Goal: Task Accomplishment & Management: Manage account settings

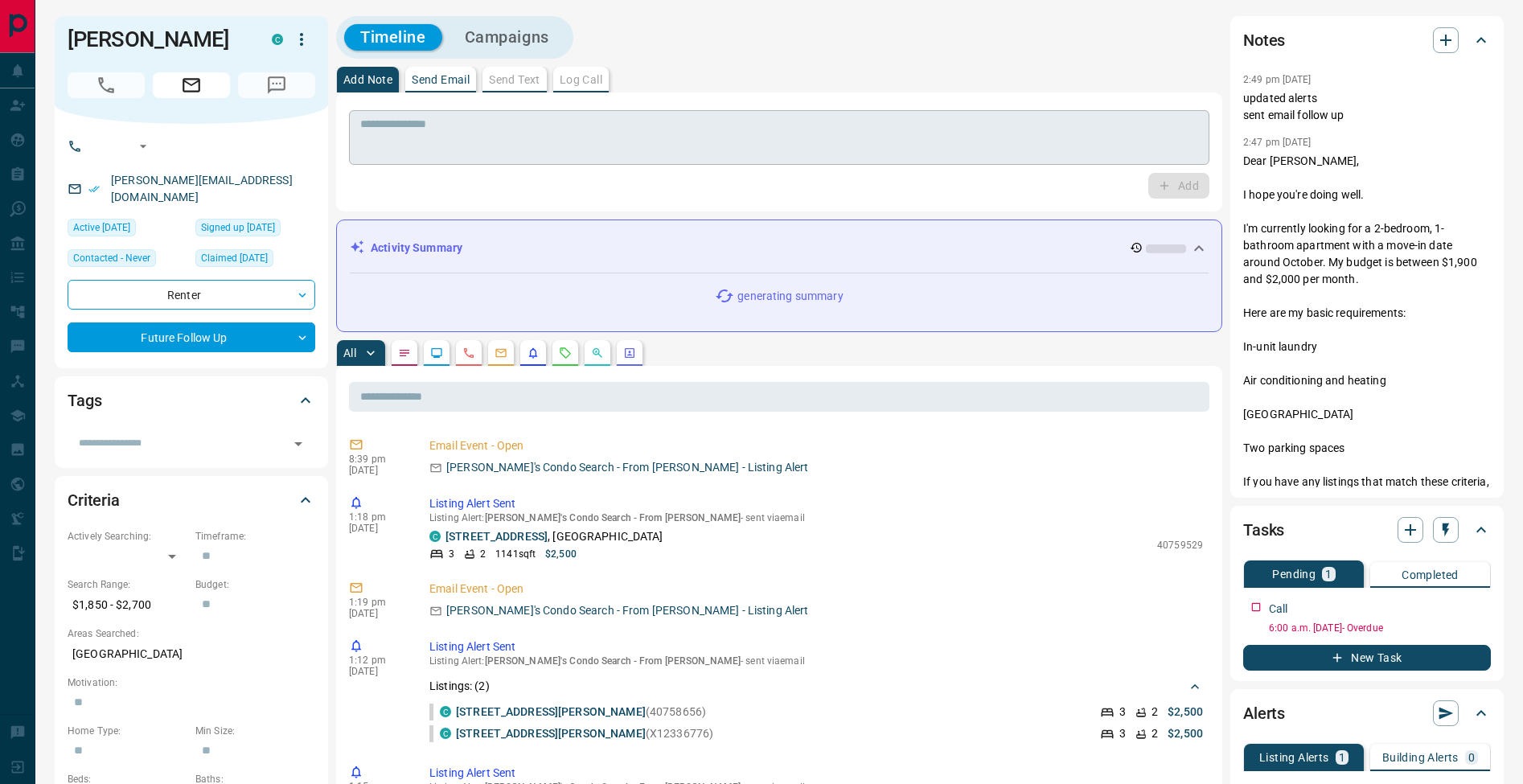
click at [424, 153] on textarea at bounding box center [779, 138] width 838 height 41
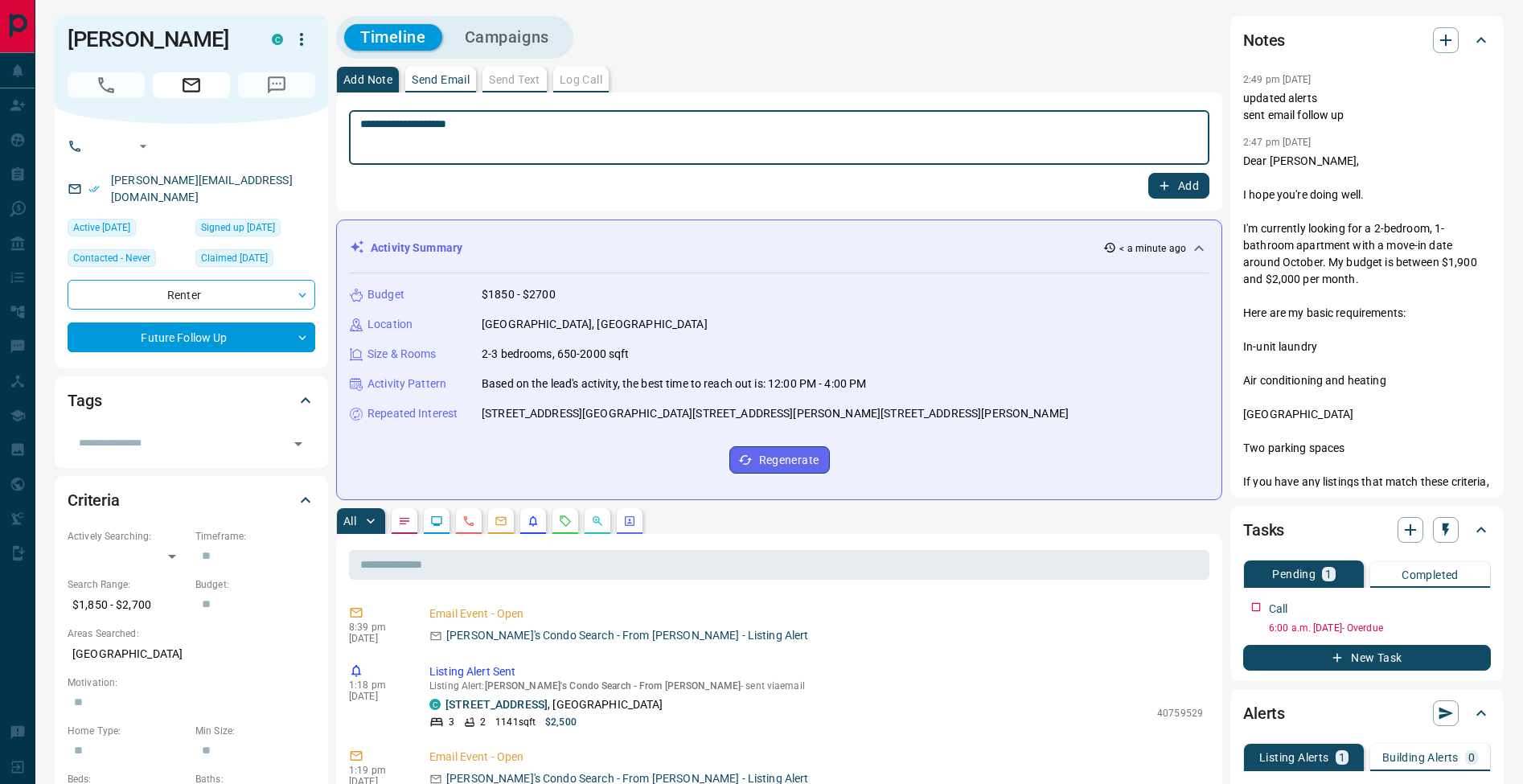
type textarea "**********"
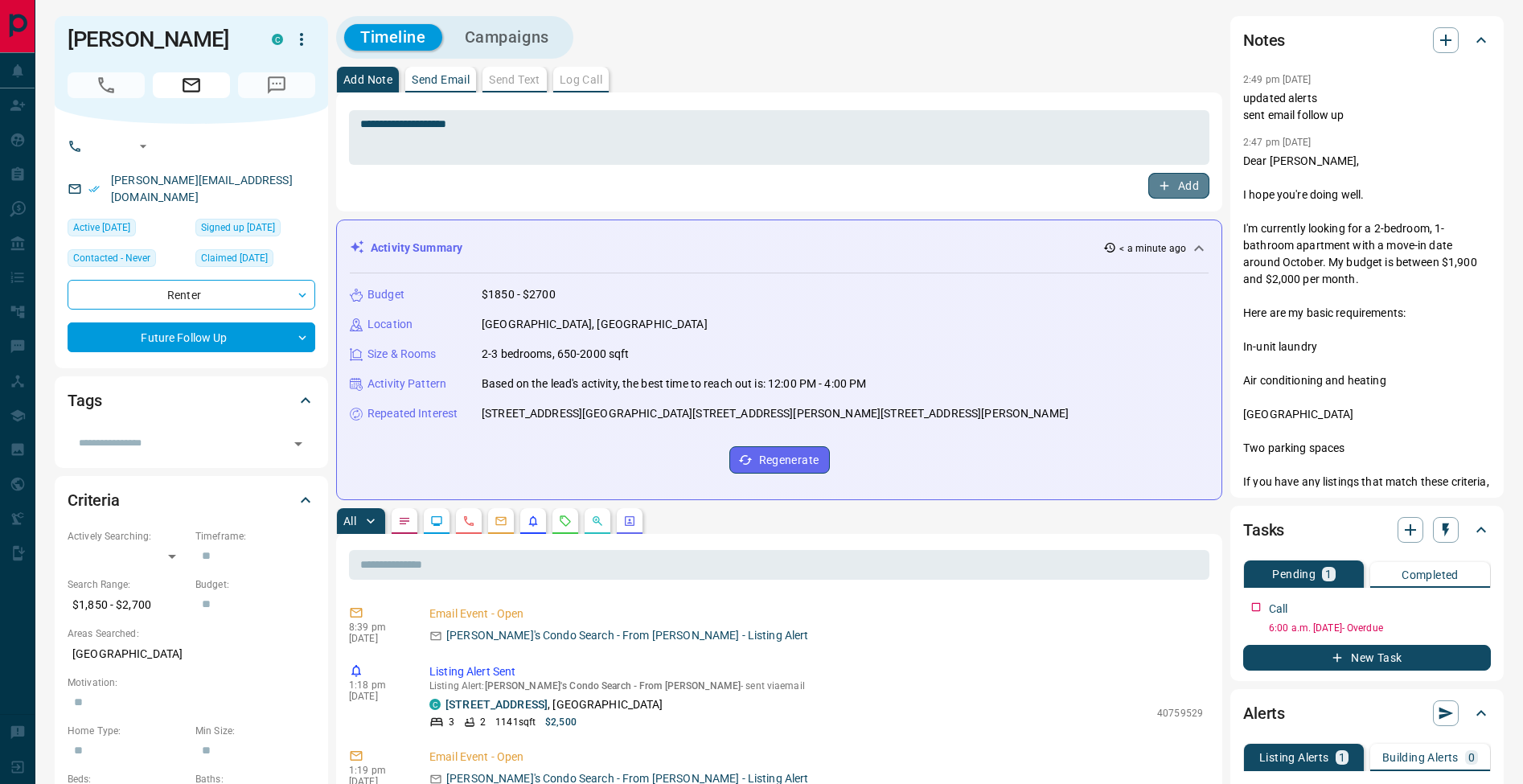
click at [1188, 191] on button "Add" at bounding box center [1178, 185] width 61 height 25
click at [1483, 605] on icon "button" at bounding box center [1480, 604] width 13 height 13
click at [1481, 631] on li "Edit" at bounding box center [1454, 635] width 71 height 24
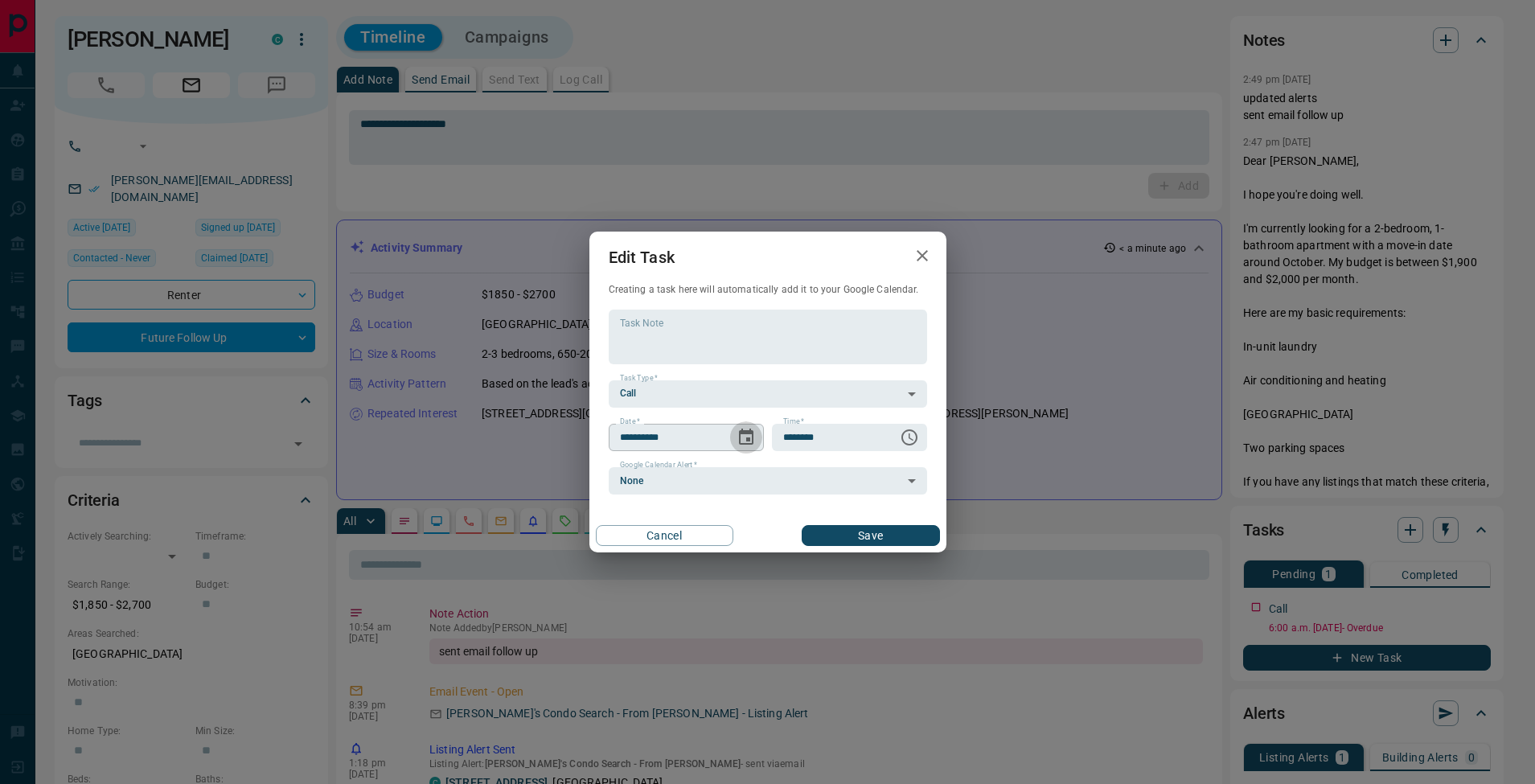
click at [748, 429] on icon "Choose date, selected date is Aug 7, 2025" at bounding box center [746, 437] width 19 height 19
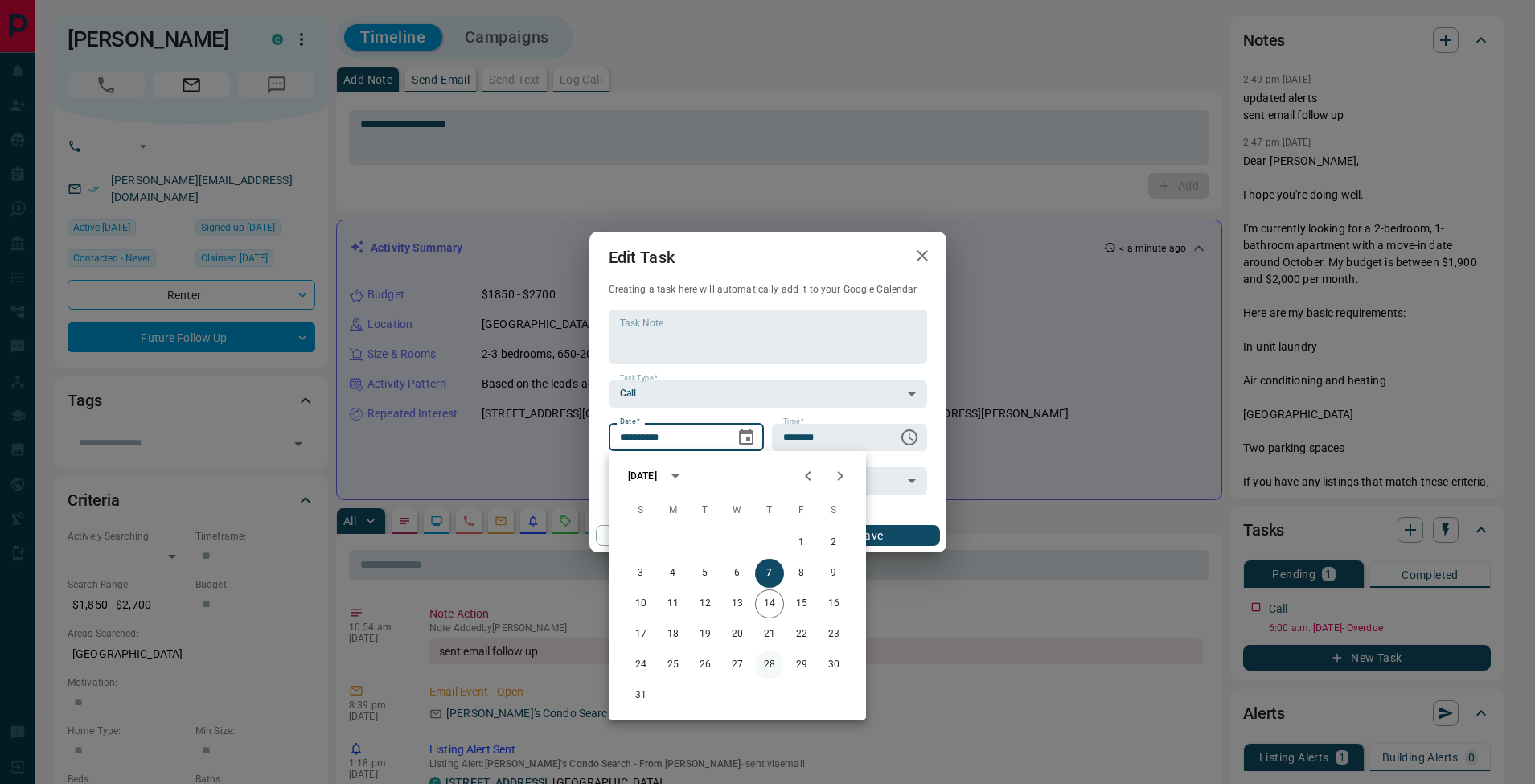
click at [774, 660] on button "28" at bounding box center [769, 665] width 29 height 29
type input "**********"
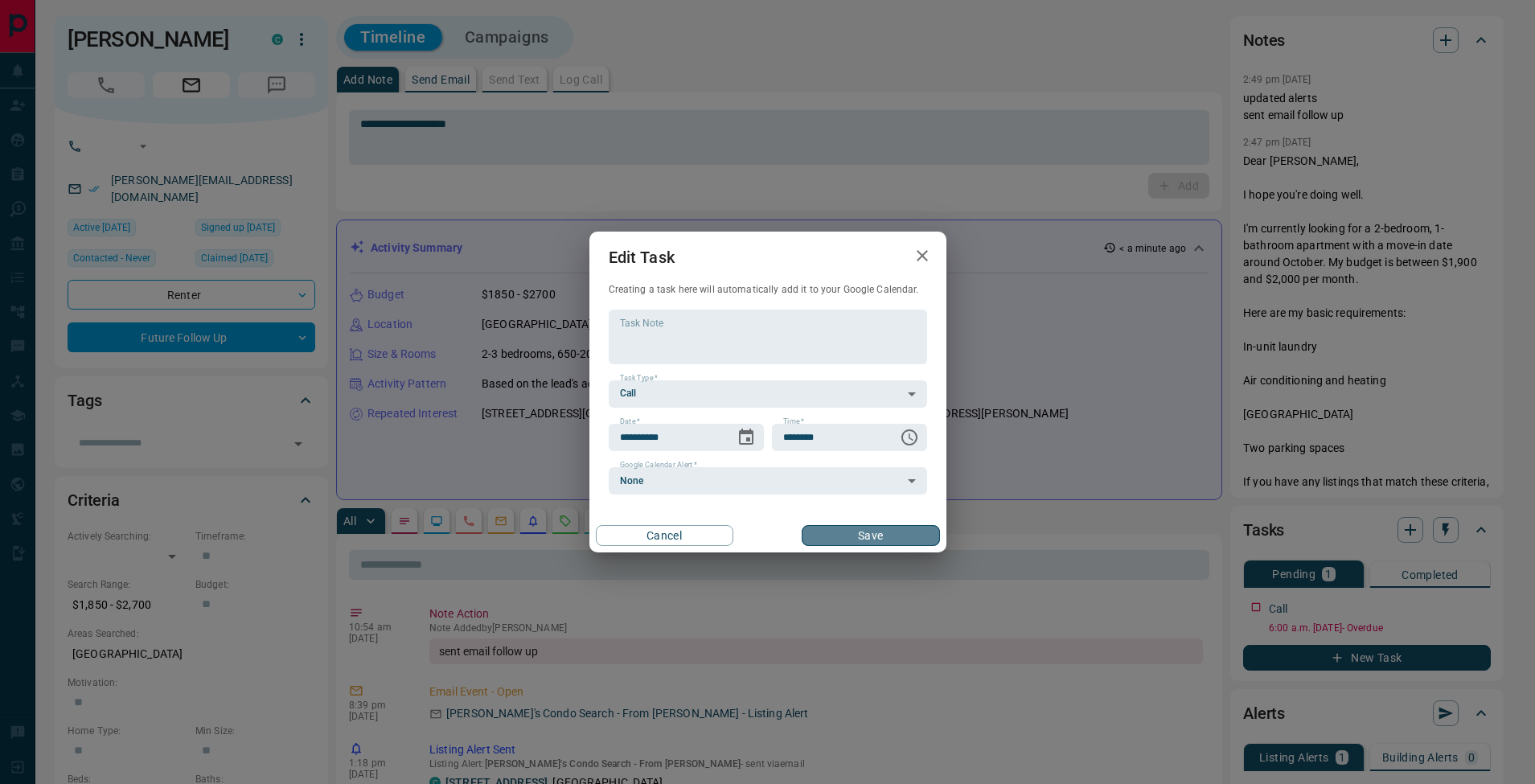
click at [900, 527] on button "Save" at bounding box center [870, 535] width 138 height 21
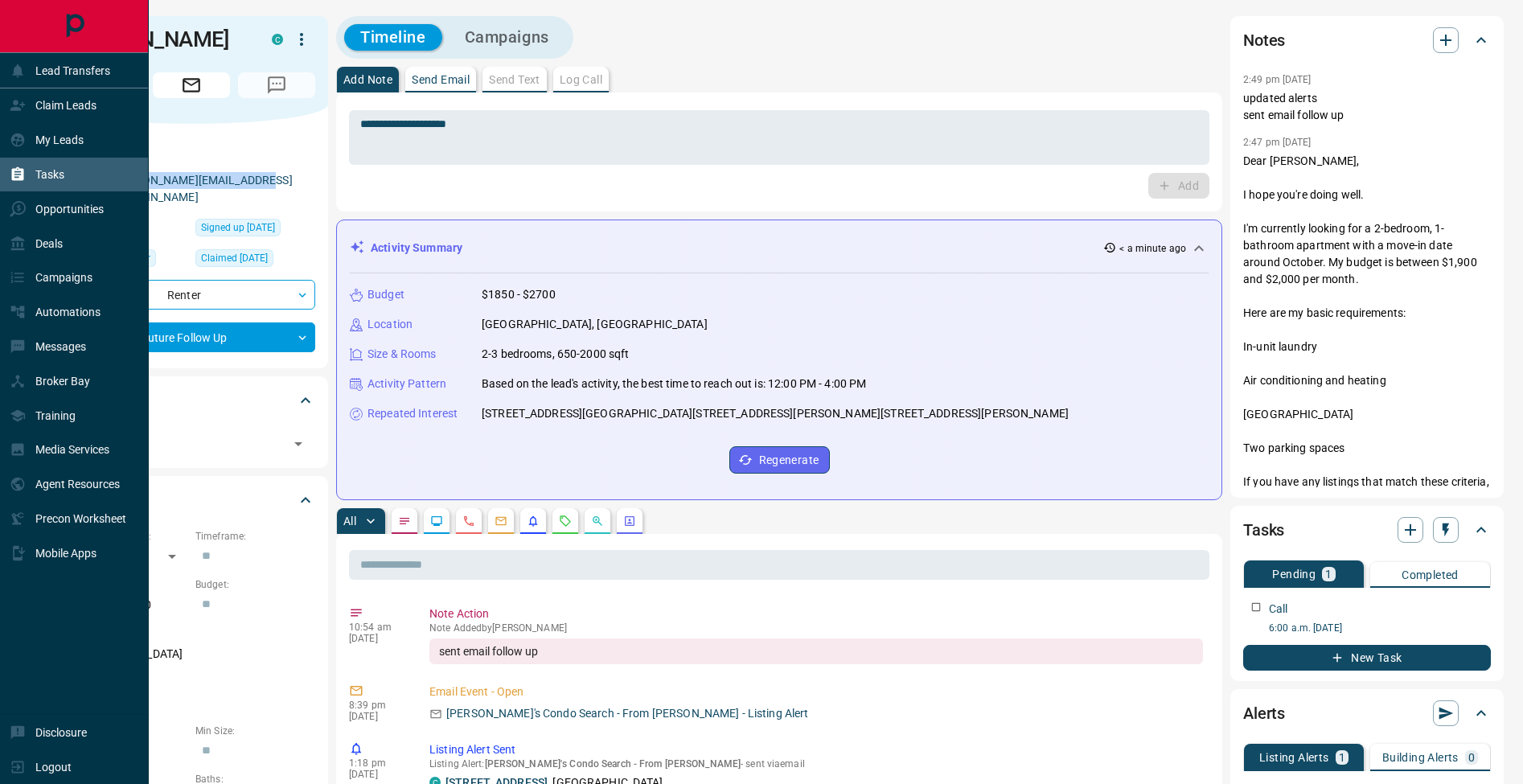
drag, startPoint x: 7, startPoint y: 175, endPoint x: 119, endPoint y: 160, distance: 113.0
click at [9, 175] on div "Tasks" at bounding box center [74, 175] width 149 height 35
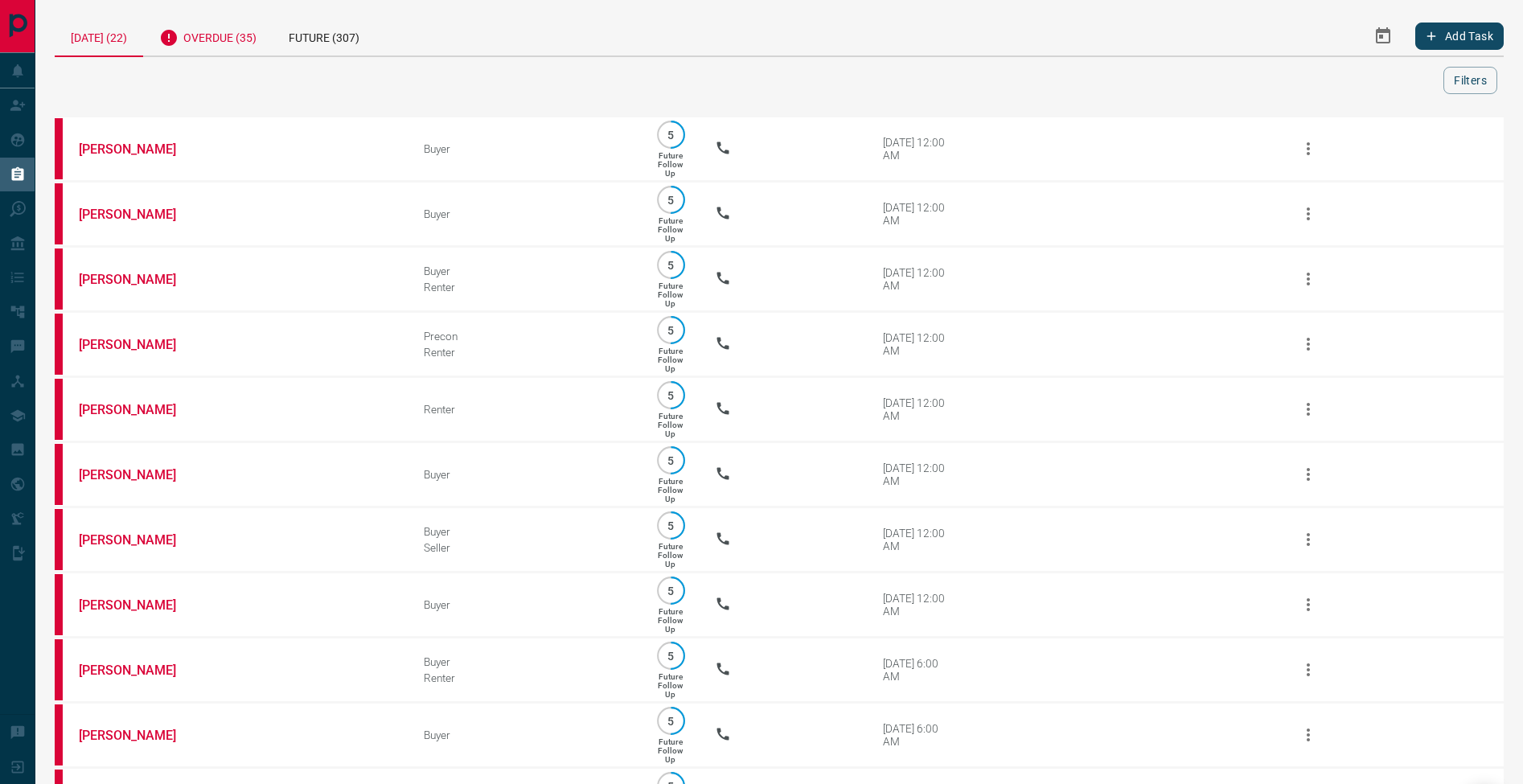
click at [203, 49] on div "Overdue (35)" at bounding box center [208, 35] width 129 height 39
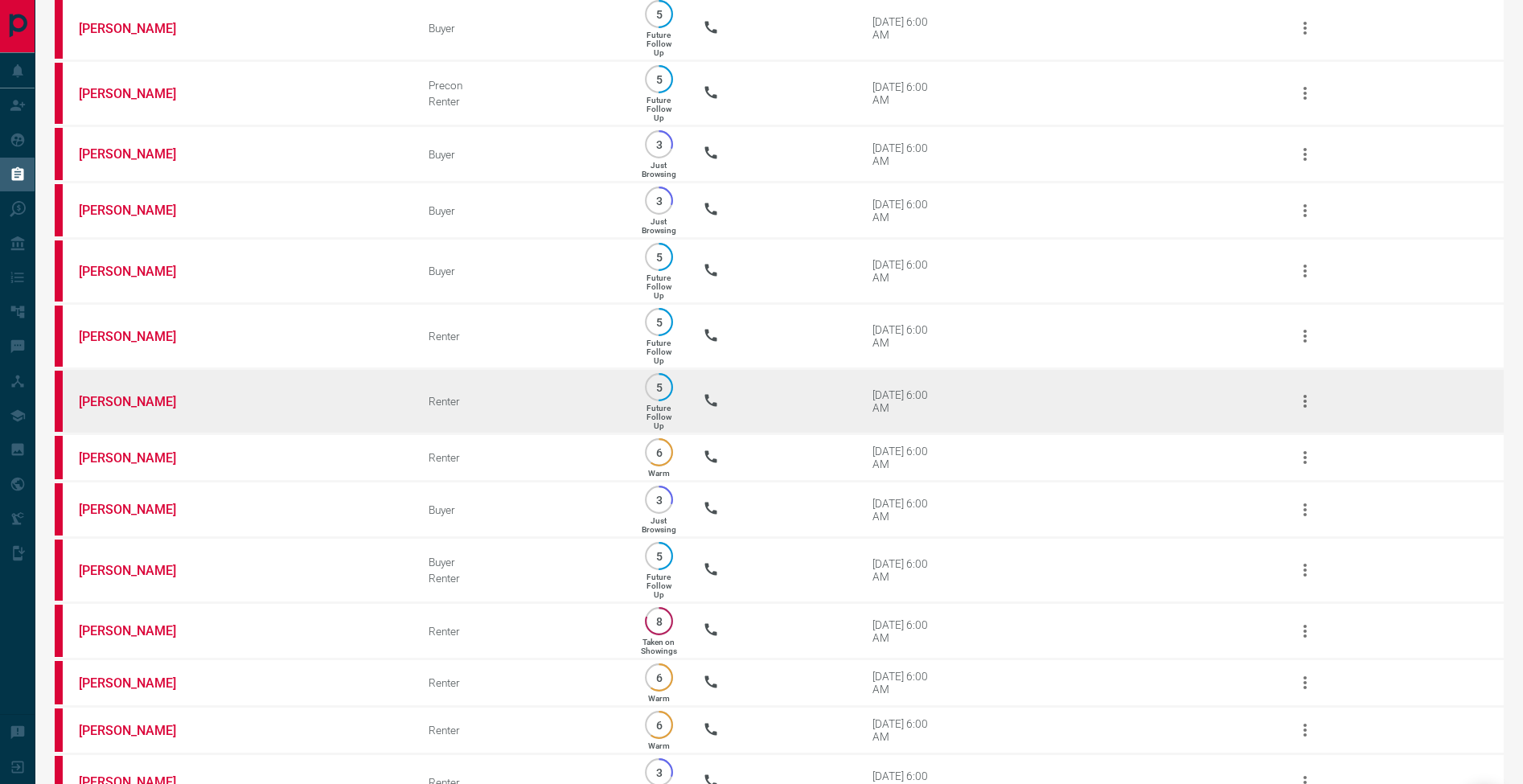
scroll to position [882, 0]
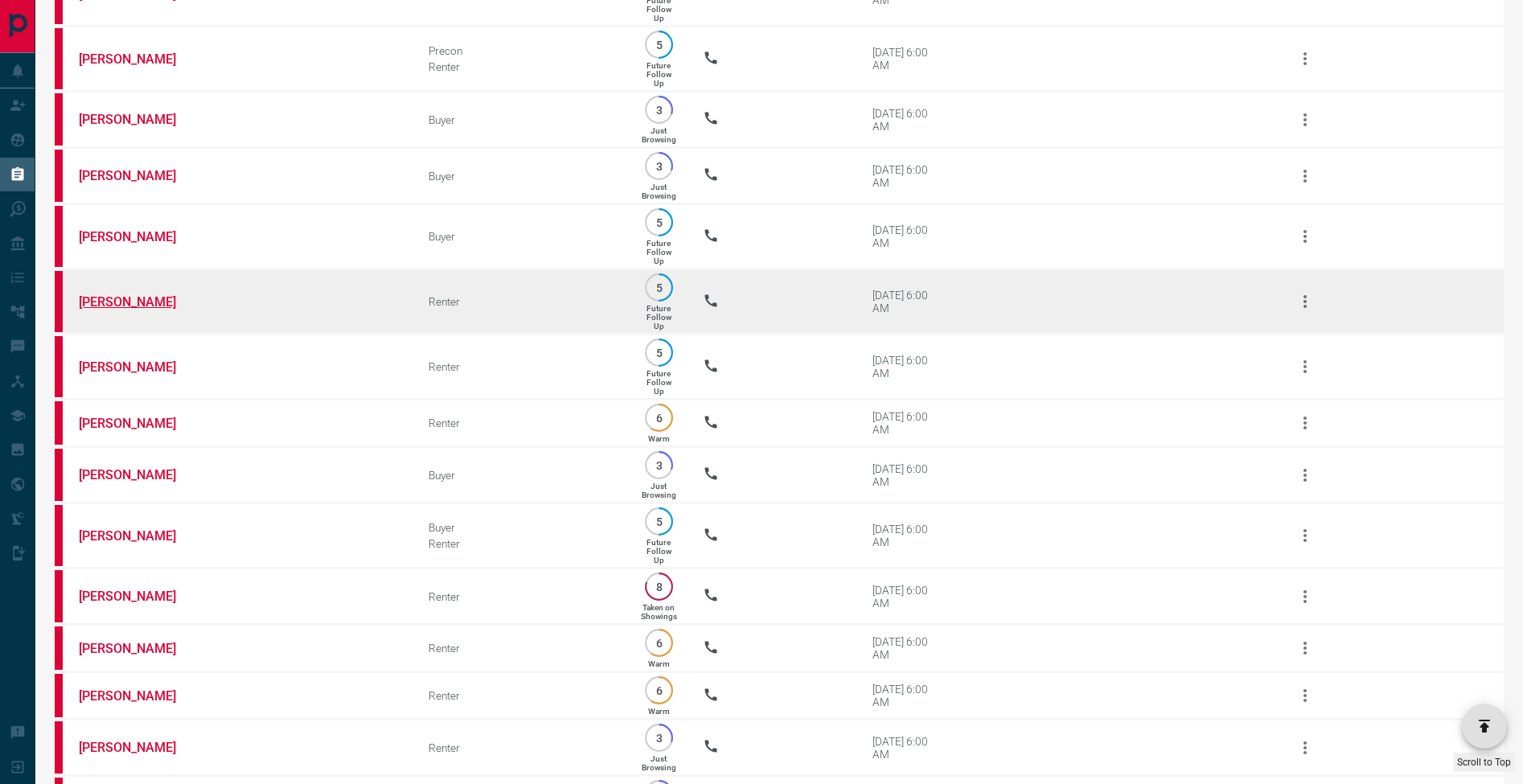
click at [136, 310] on link "[PERSON_NAME]" at bounding box center [139, 302] width 120 height 16
